Goal: Find specific page/section: Find specific page/section

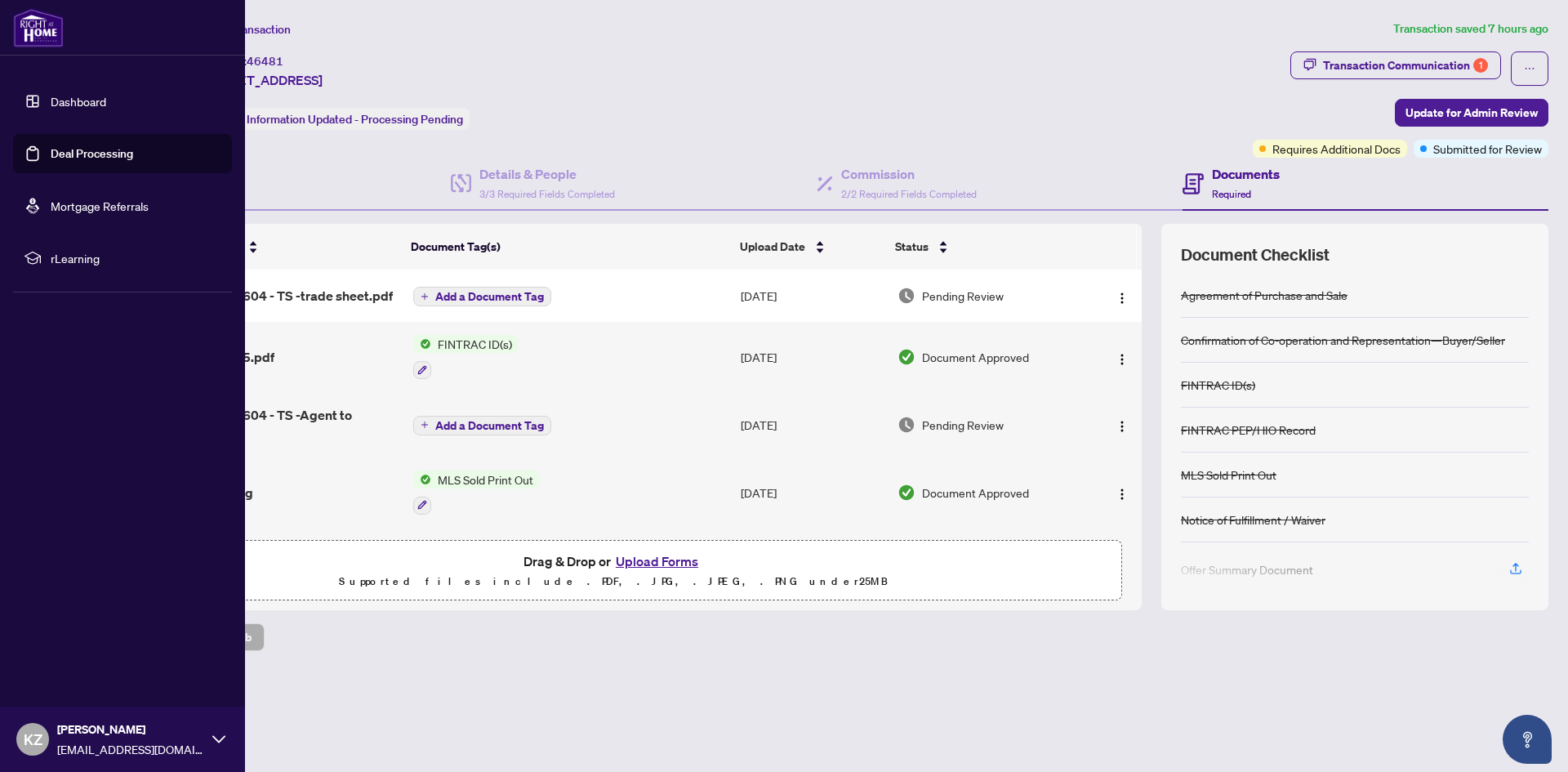
click at [82, 148] on link "Deal Processing" at bounding box center [92, 153] width 83 height 15
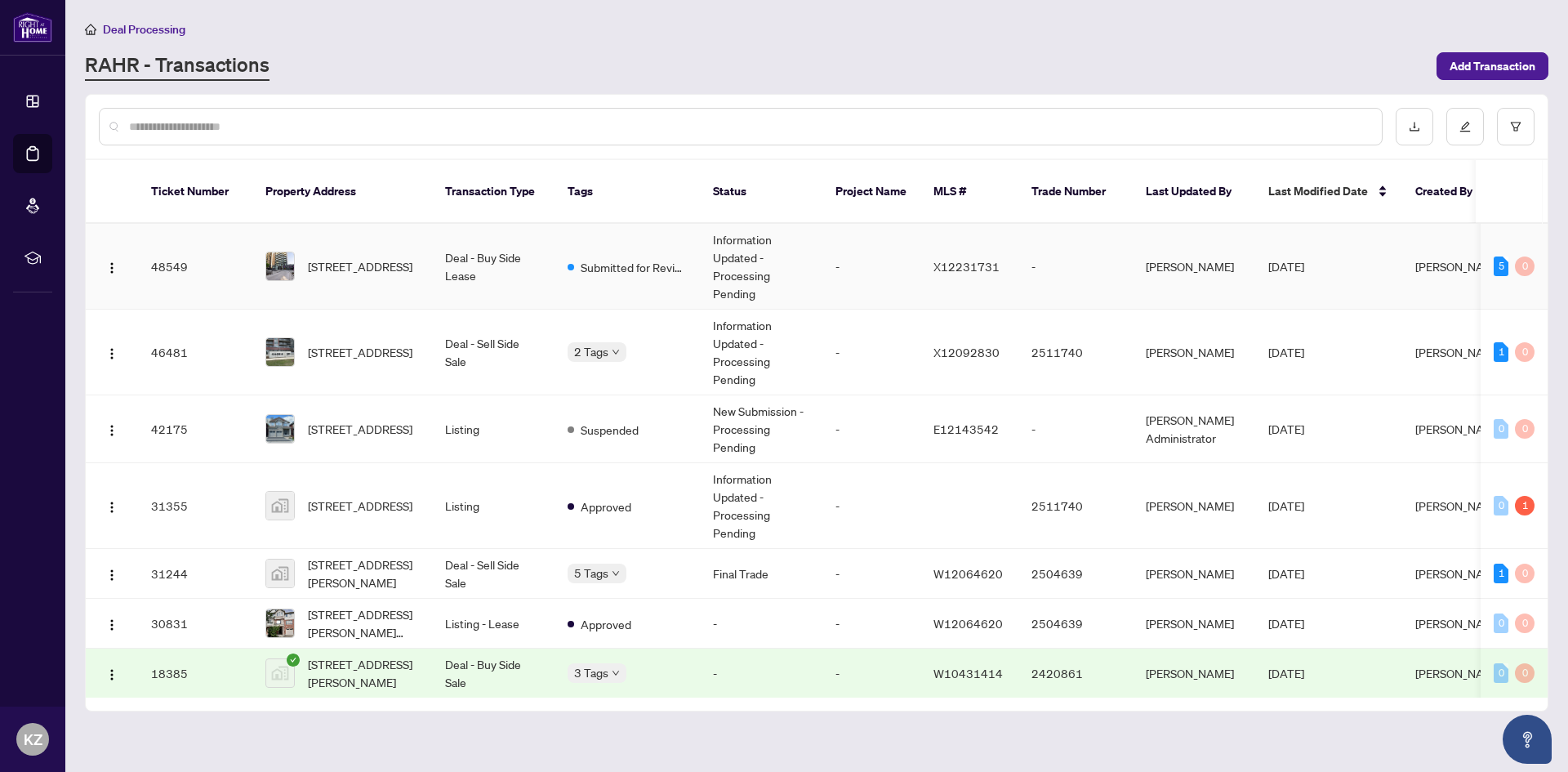
click at [462, 248] on td "Deal - Buy Side Lease" at bounding box center [493, 266] width 123 height 85
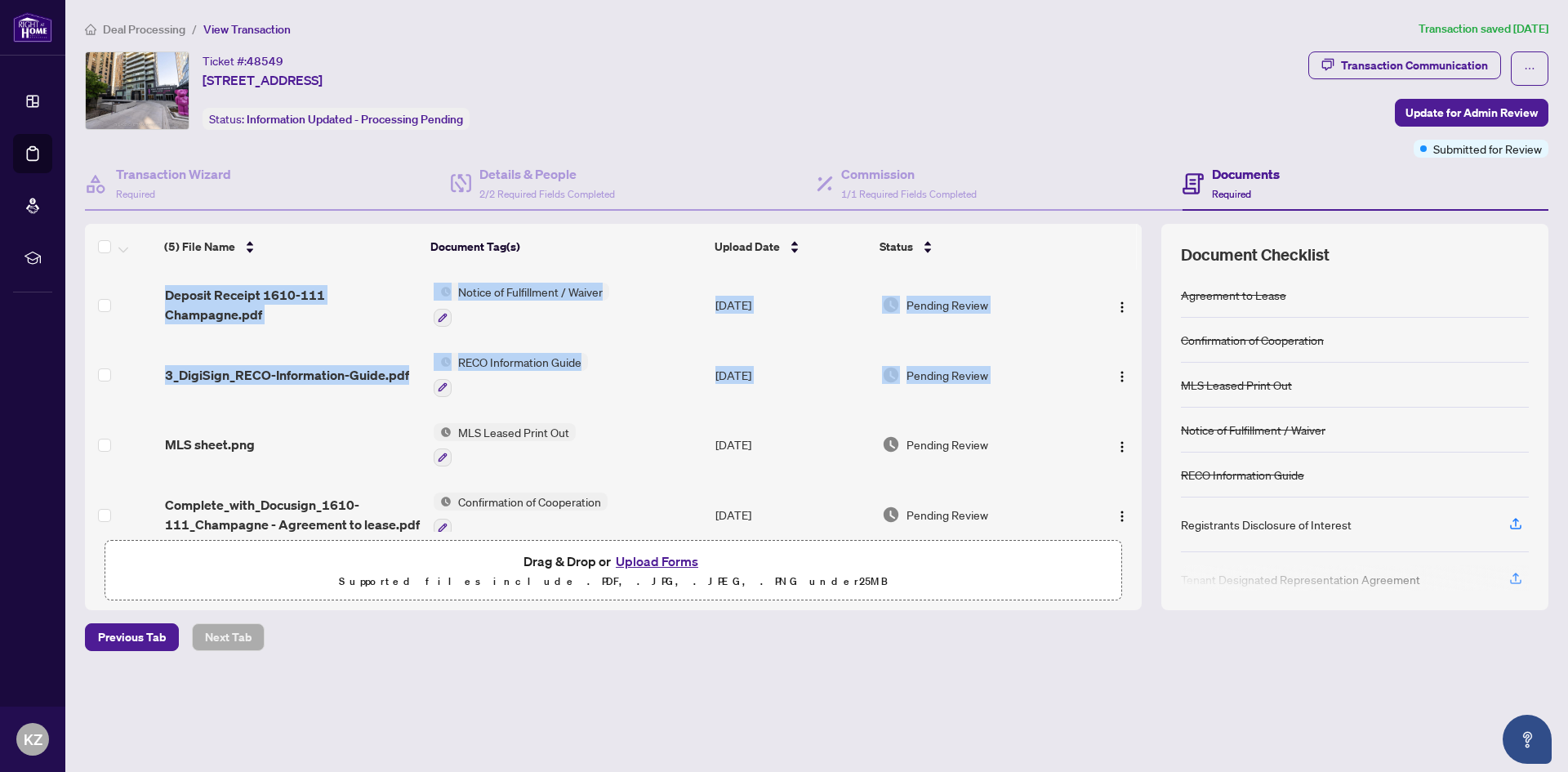
drag, startPoint x: 1136, startPoint y: 376, endPoint x: 1138, endPoint y: 415, distance: 39.1
click at [1138, 415] on div "Deposit Receipt 1610-111 Champagne.pdf Notice of Fulfillment / Waiver [DATE] Pe…" at bounding box center [612, 401] width 1056 height 263
click at [1108, 414] on td at bounding box center [1112, 445] width 59 height 70
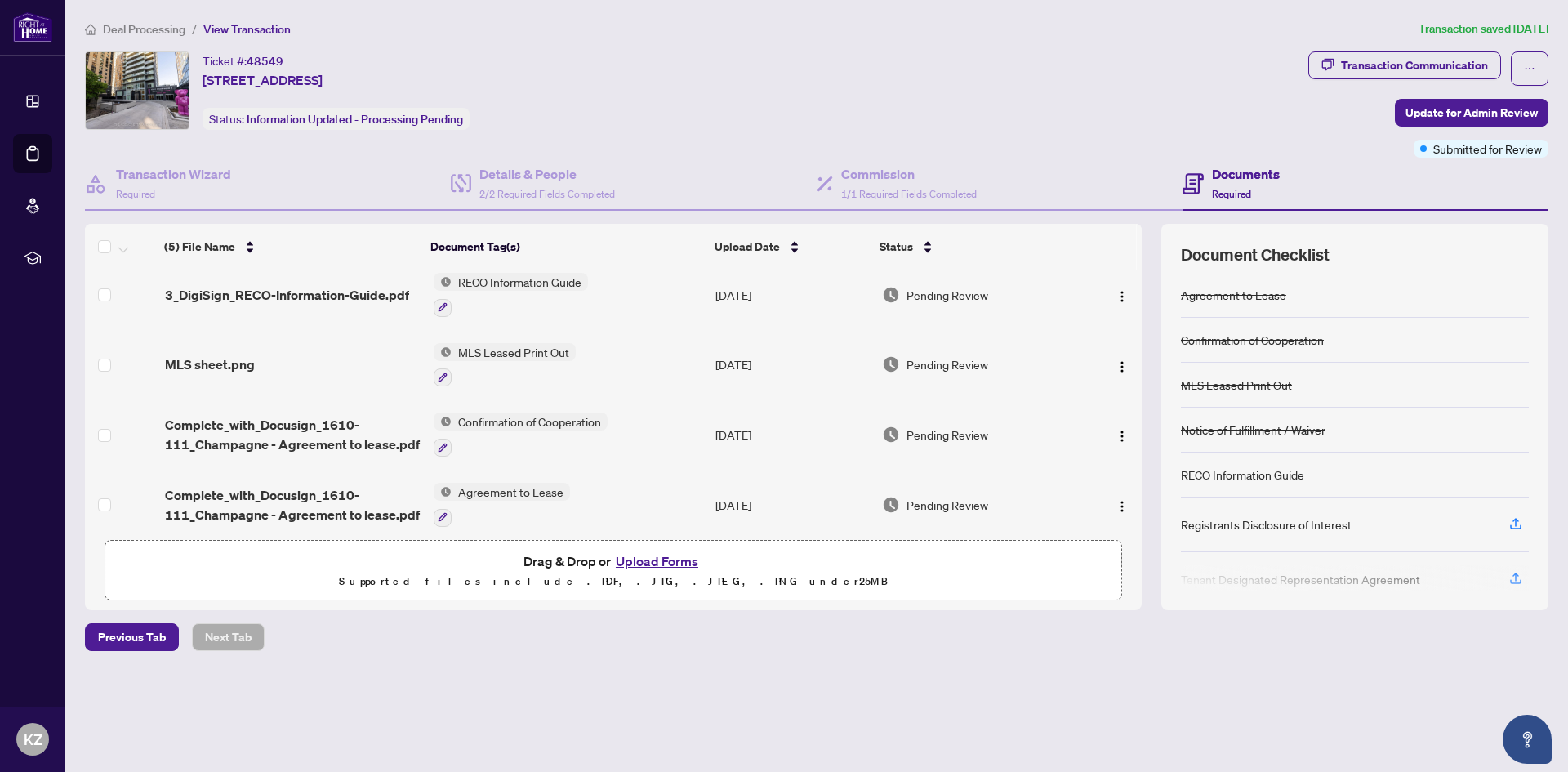
scroll to position [87, 0]
